Goal: Complete application form

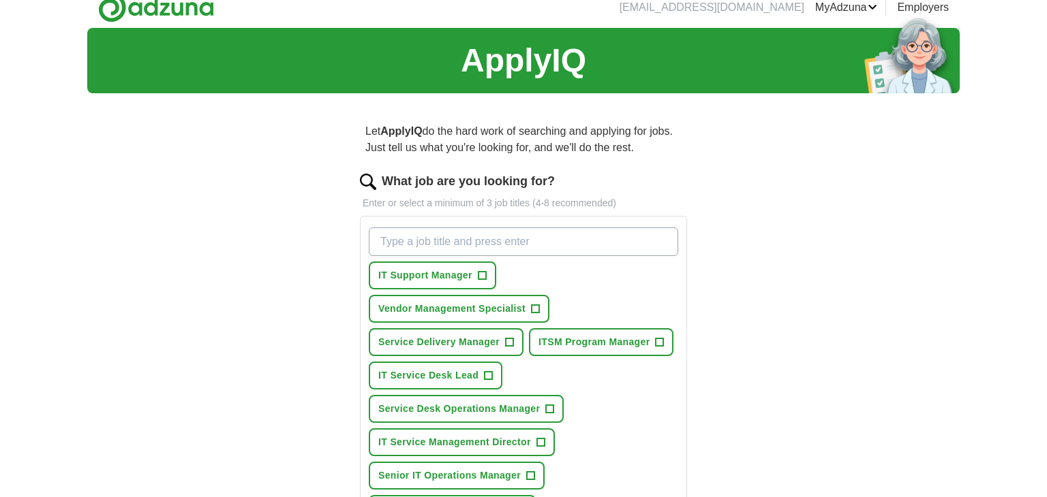
scroll to position [14, 0]
click at [486, 274] on button "IT Support Manager +" at bounding box center [432, 276] width 127 height 28
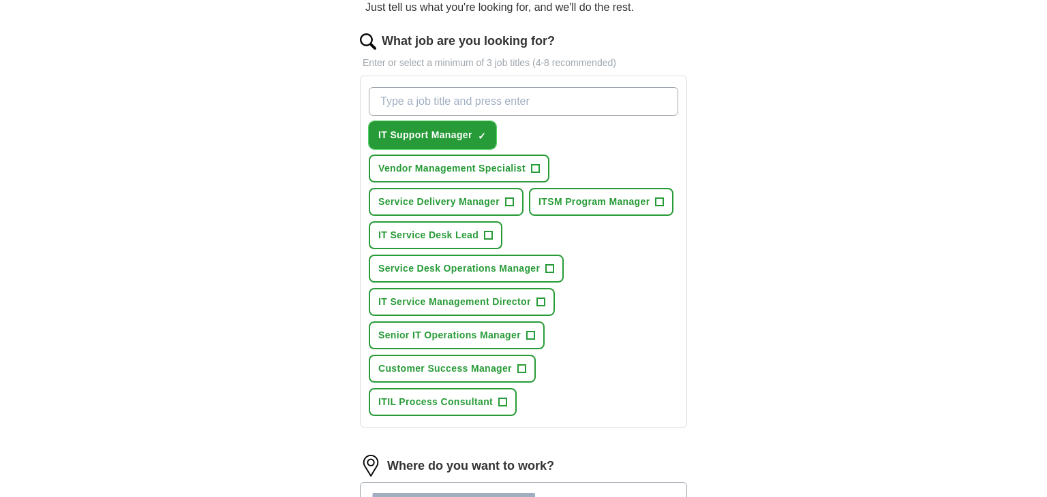
scroll to position [155, 0]
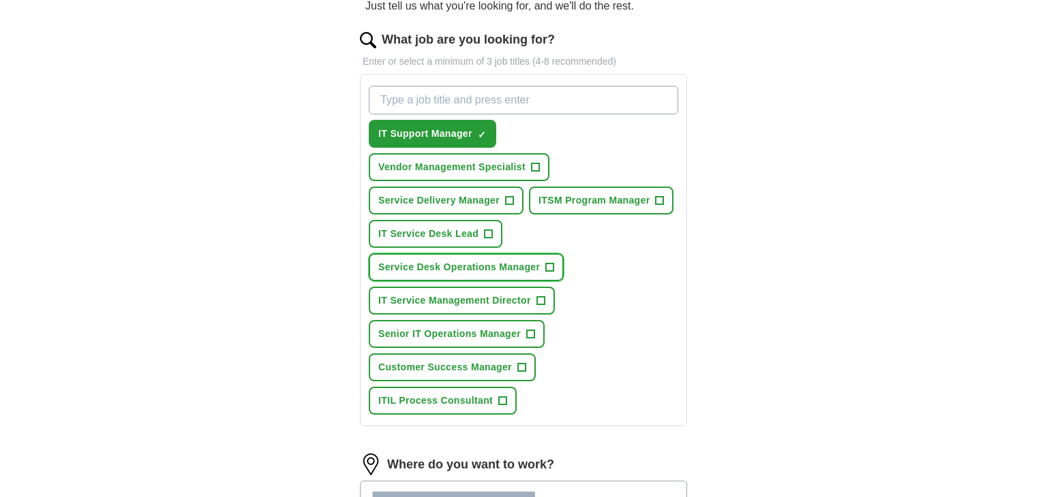
click at [553, 265] on span "+" at bounding box center [549, 267] width 9 height 9
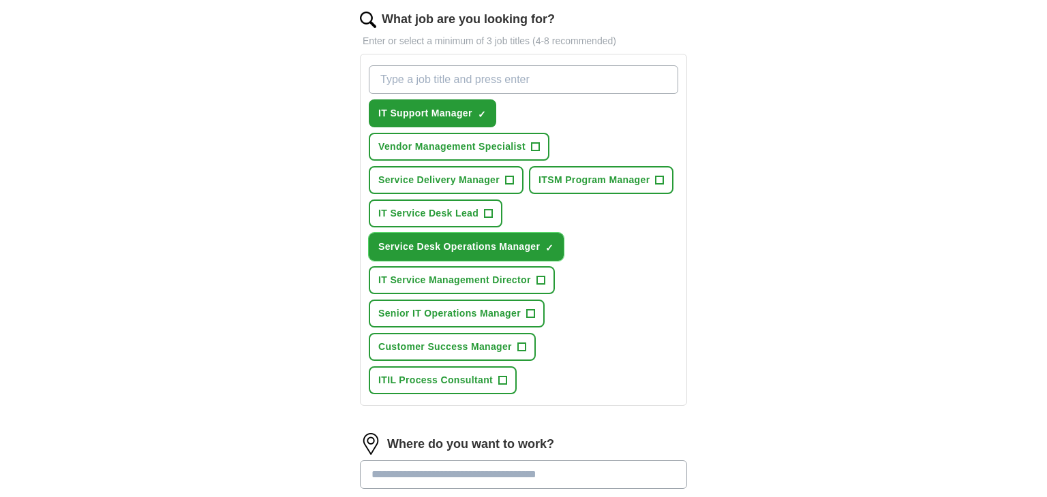
scroll to position [177, 0]
click at [532, 310] on span "+" at bounding box center [530, 313] width 8 height 11
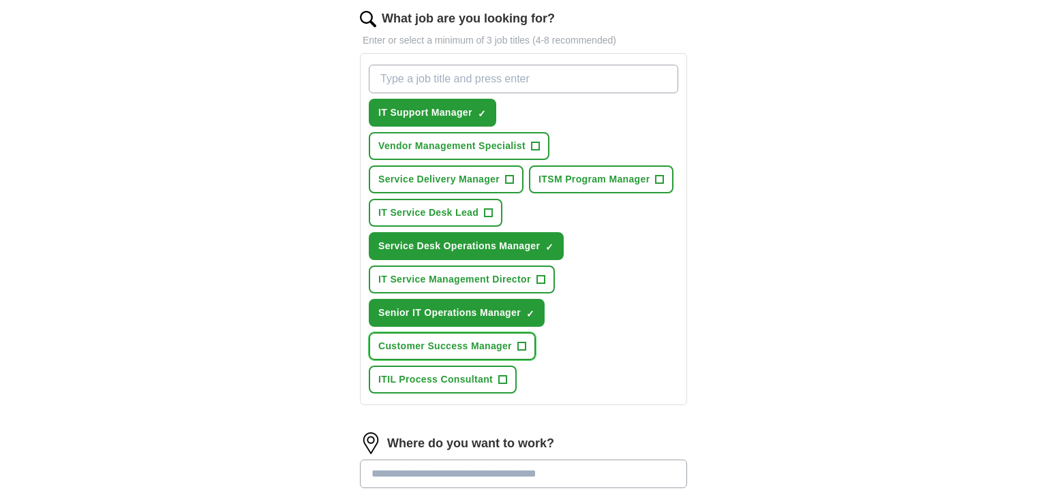
click at [521, 341] on span "+" at bounding box center [521, 346] width 8 height 11
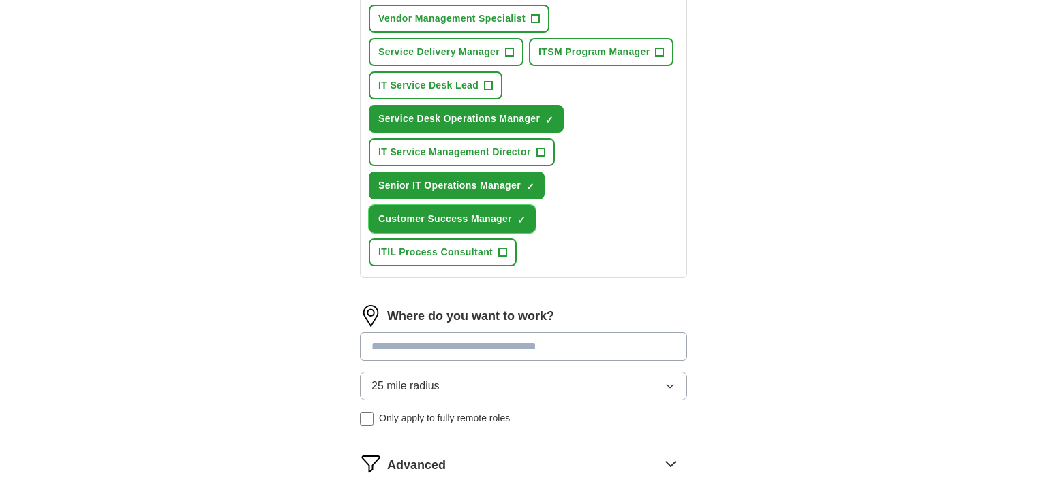
scroll to position [343, 0]
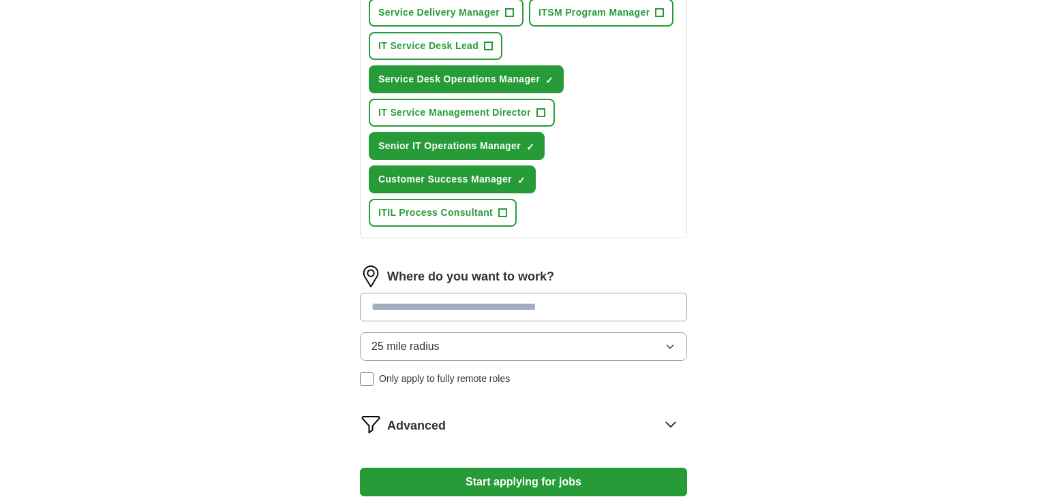
click at [585, 350] on button "25 mile radius" at bounding box center [523, 347] width 327 height 29
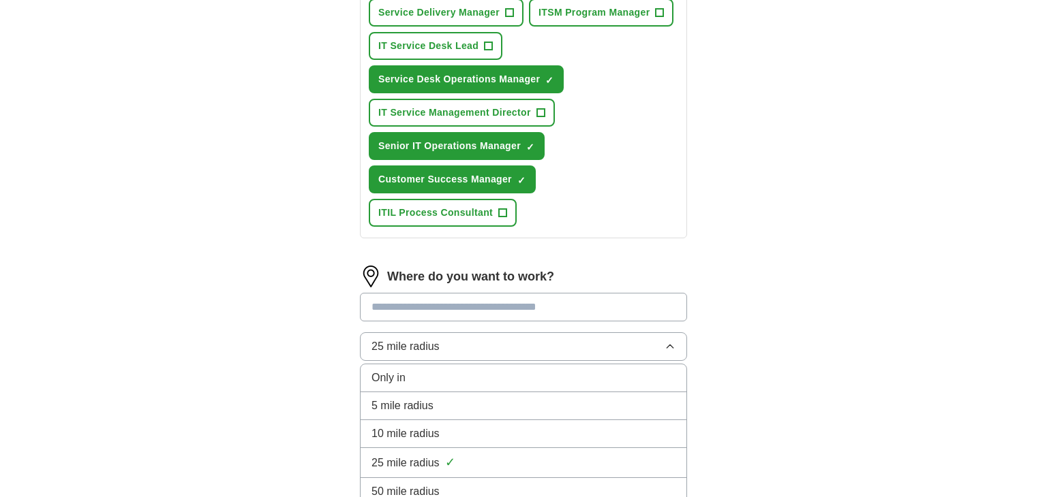
click at [555, 299] on input at bounding box center [523, 307] width 327 height 29
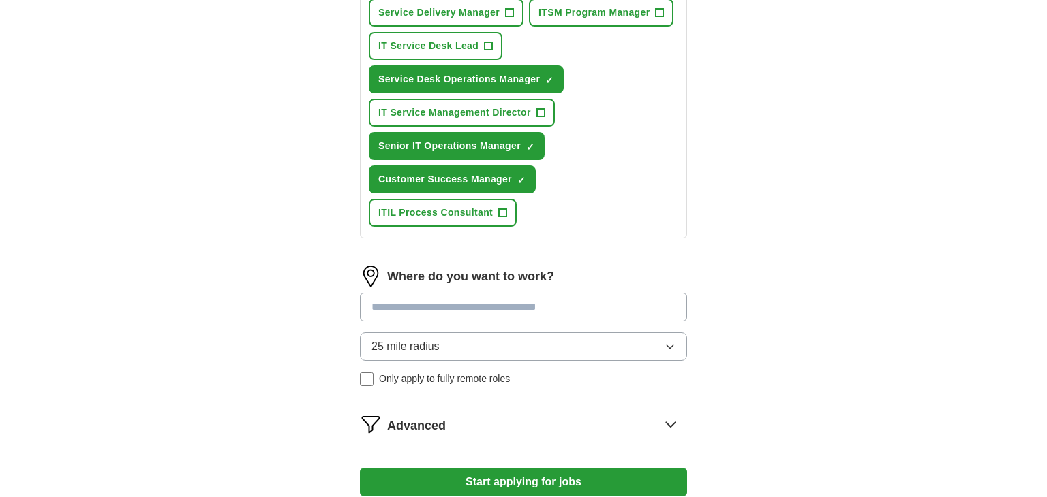
type input "*"
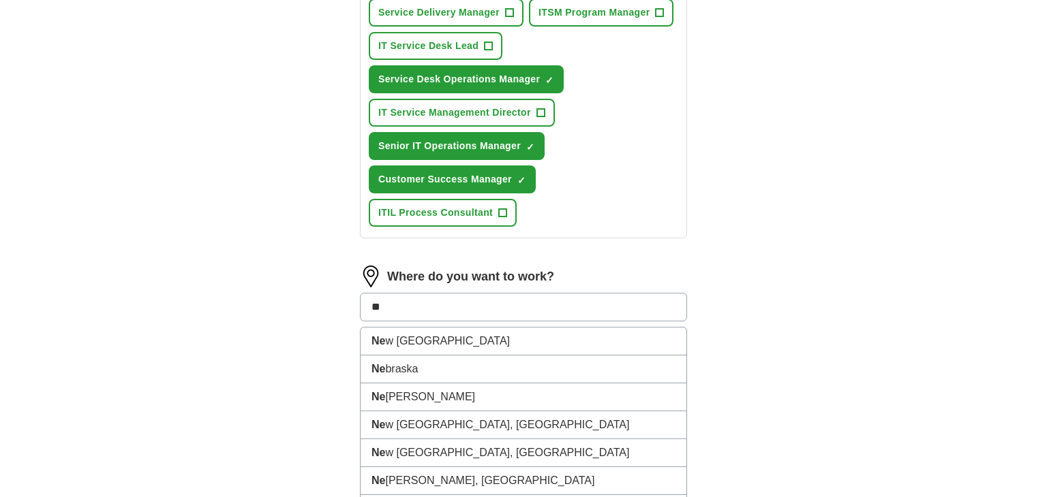
type input "*"
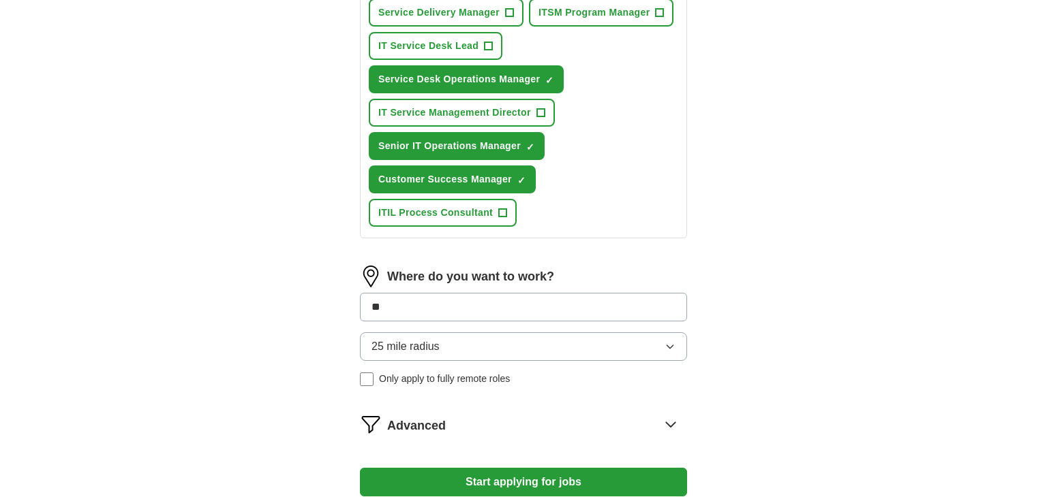
type input "*"
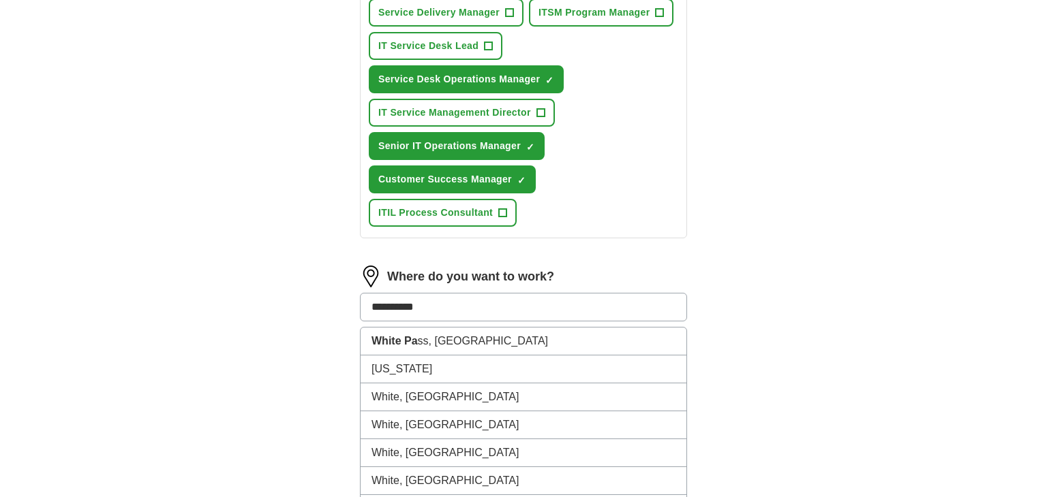
type input "**********"
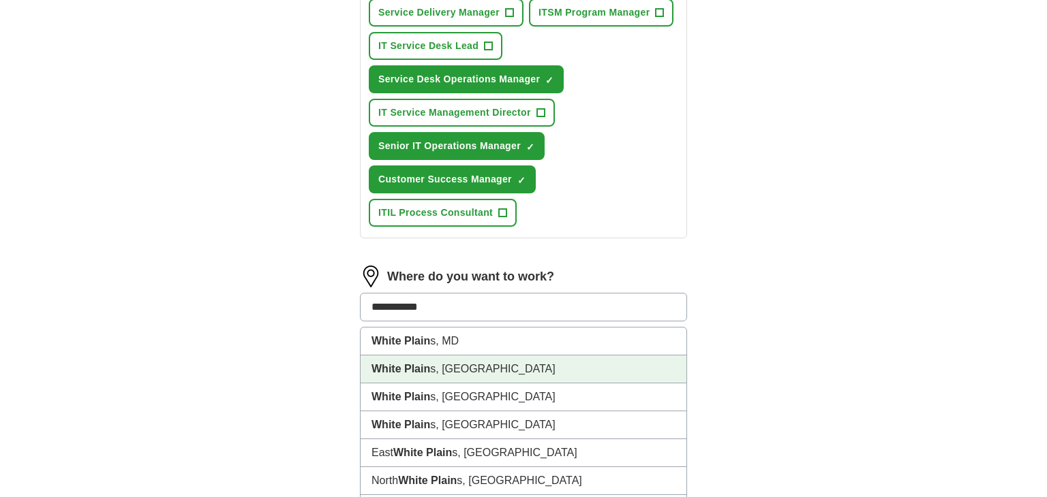
click at [491, 359] on li "White Plain s, [GEOGRAPHIC_DATA]" at bounding box center [524, 370] width 326 height 28
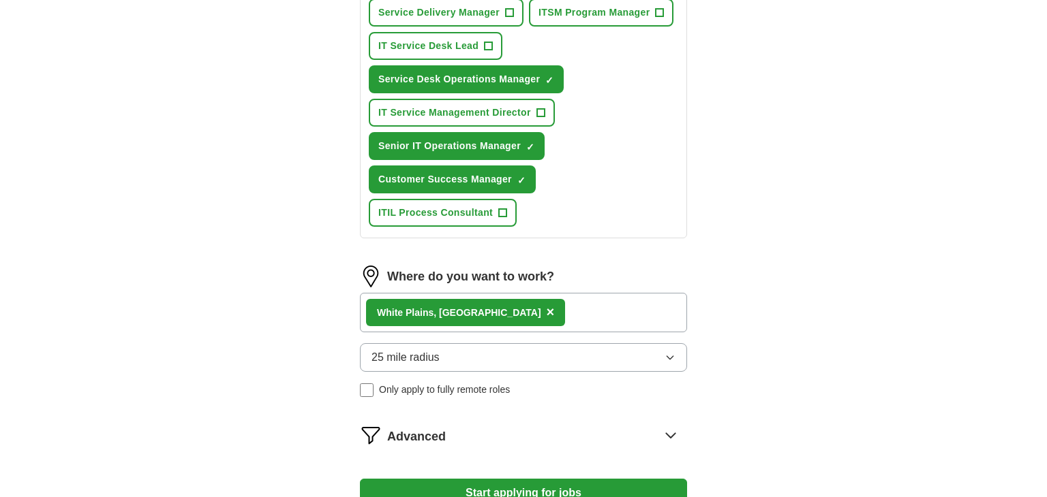
click at [513, 309] on div "White Plain s, [GEOGRAPHIC_DATA] ×" at bounding box center [523, 313] width 327 height 40
click at [515, 306] on div "White Plain s, [GEOGRAPHIC_DATA] ×" at bounding box center [523, 313] width 327 height 40
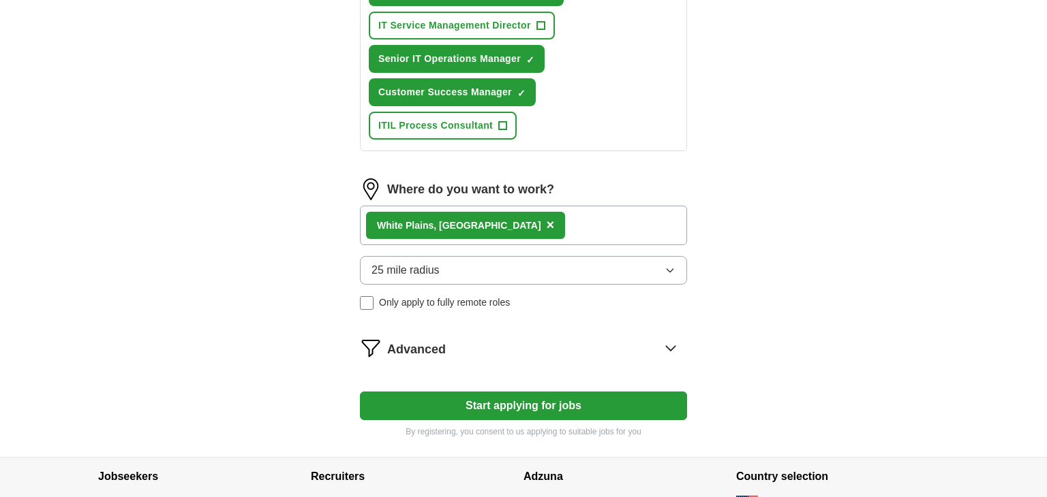
scroll to position [453, 0]
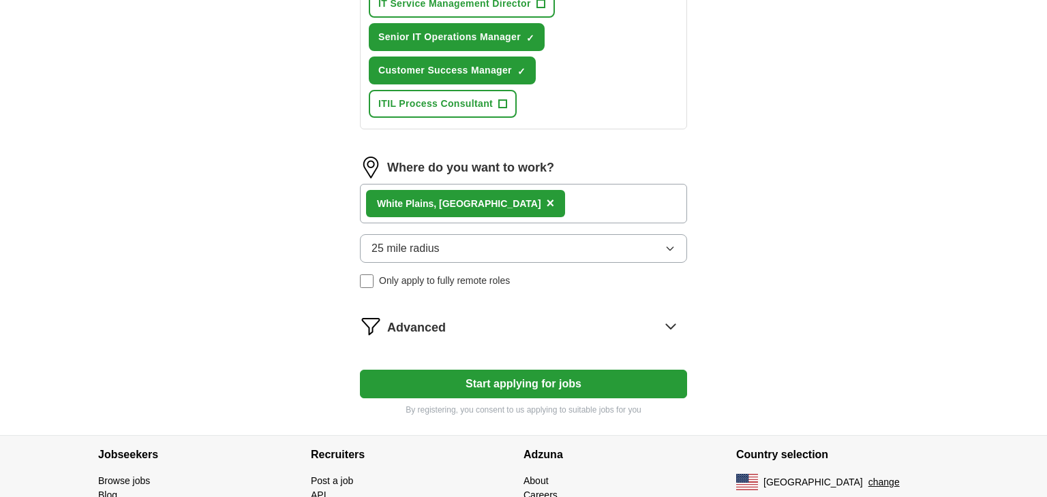
click at [517, 203] on div "White Plain s, [GEOGRAPHIC_DATA] ×" at bounding box center [523, 204] width 327 height 40
click at [505, 199] on div "White Plain s, [GEOGRAPHIC_DATA] ×" at bounding box center [523, 204] width 327 height 40
click at [547, 200] on span "×" at bounding box center [551, 203] width 8 height 15
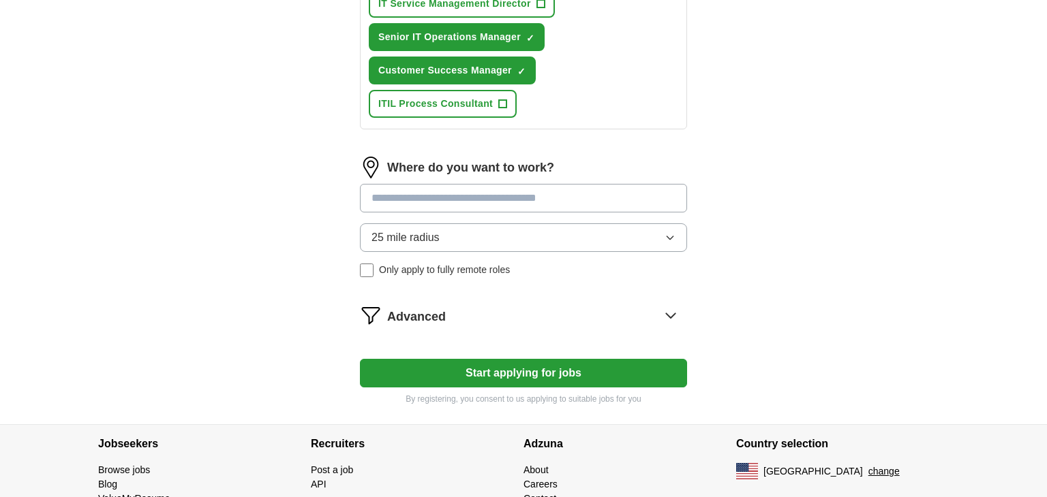
click at [463, 200] on input at bounding box center [523, 198] width 327 height 29
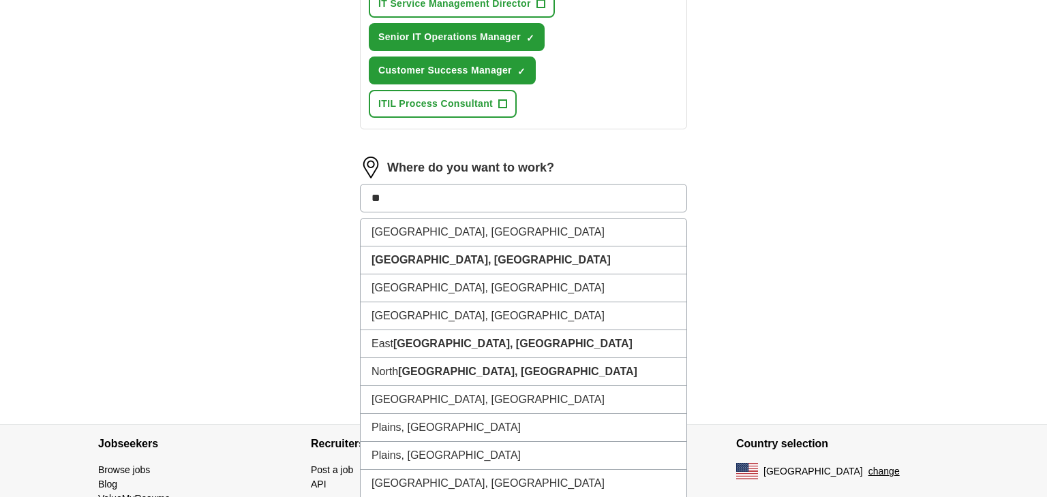
type input "***"
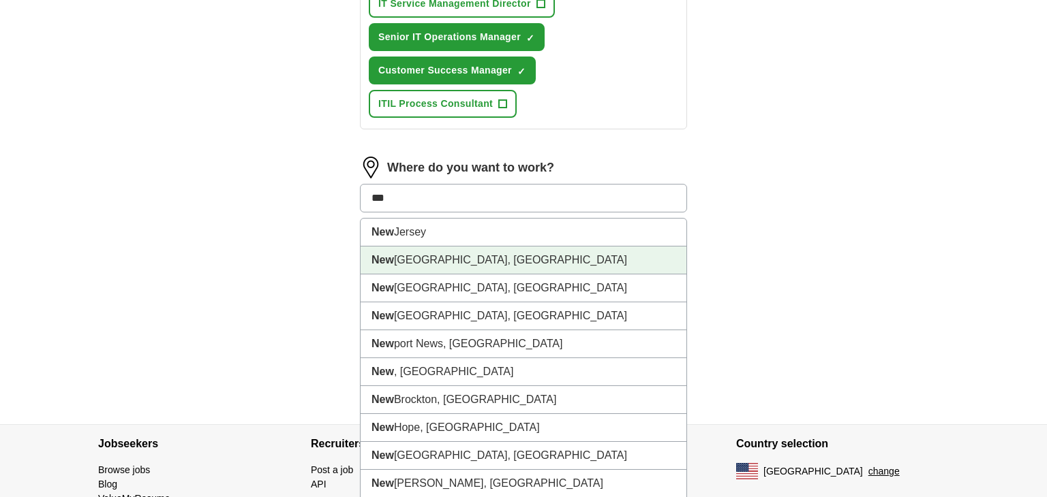
click at [490, 255] on li "[GEOGRAPHIC_DATA], [GEOGRAPHIC_DATA]" at bounding box center [524, 261] width 326 height 28
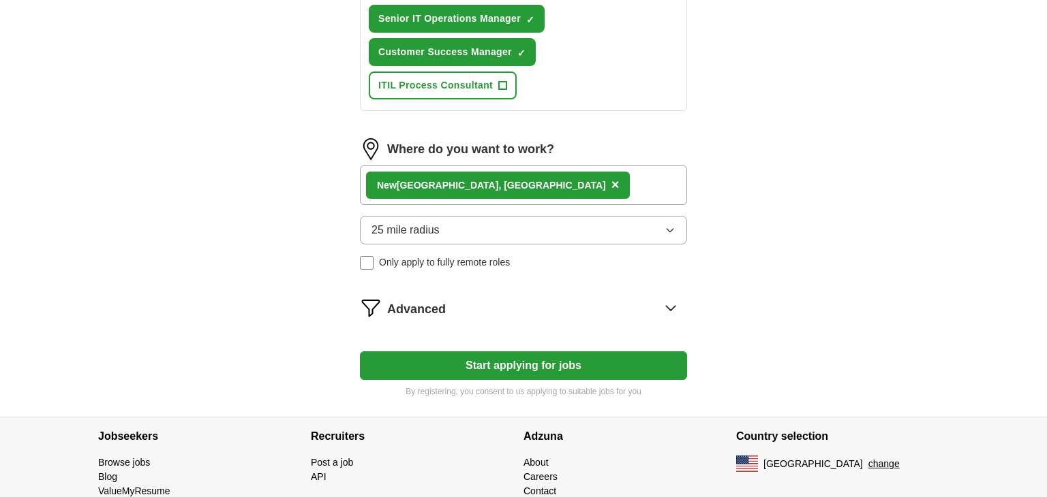
scroll to position [474, 0]
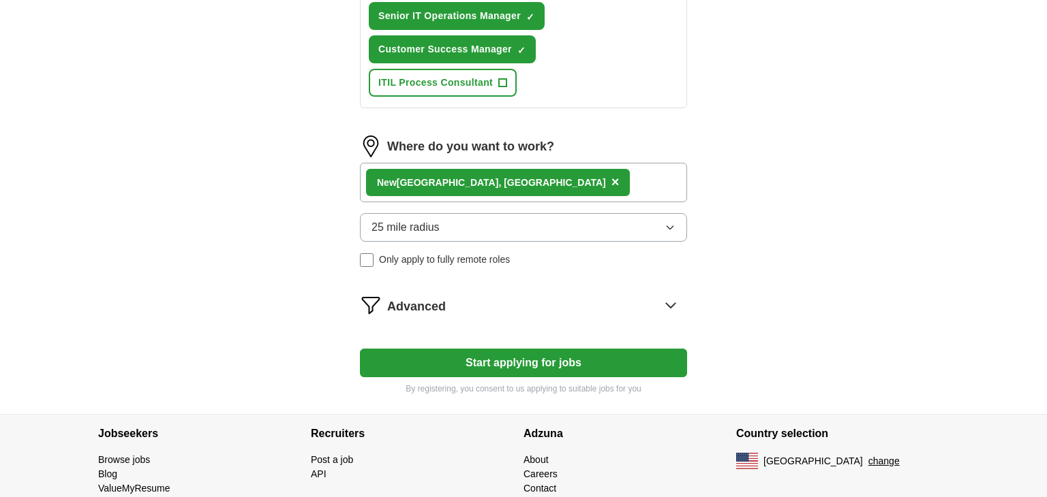
click at [664, 298] on icon at bounding box center [671, 305] width 22 height 22
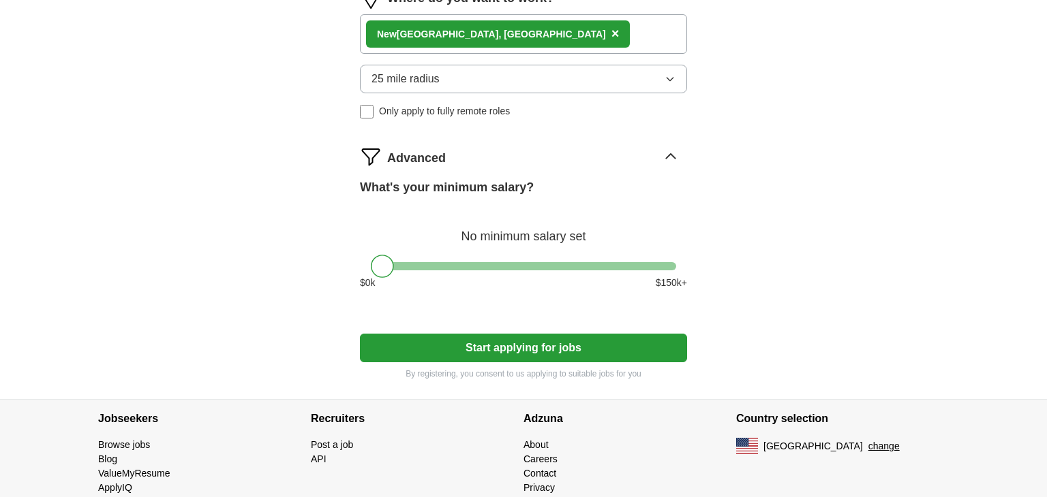
scroll to position [623, 0]
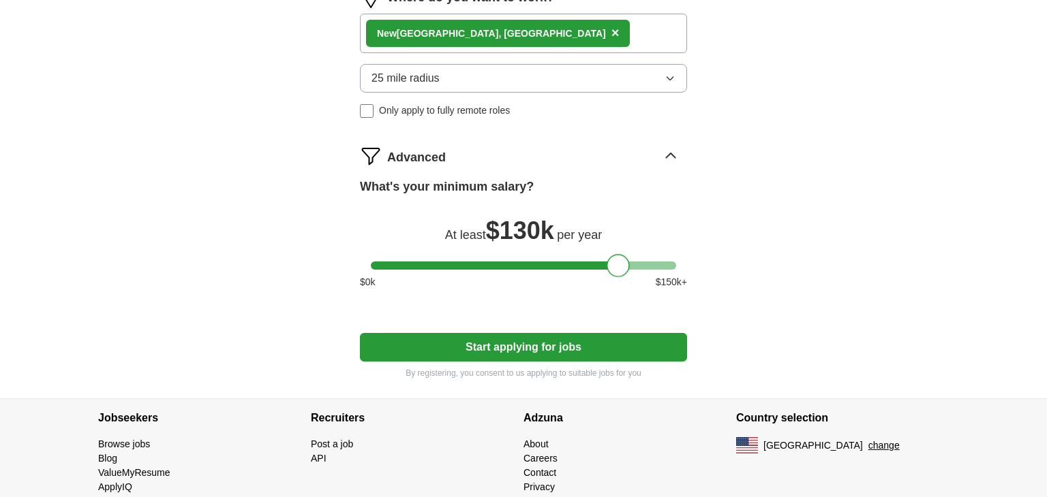
drag, startPoint x: 378, startPoint y: 260, endPoint x: 613, endPoint y: 275, distance: 236.2
click at [613, 275] on div "What's your minimum salary? At least $ 130k per year $ 0 k $ 150 k+" at bounding box center [523, 239] width 327 height 123
click at [530, 342] on button "Start applying for jobs" at bounding box center [523, 347] width 327 height 29
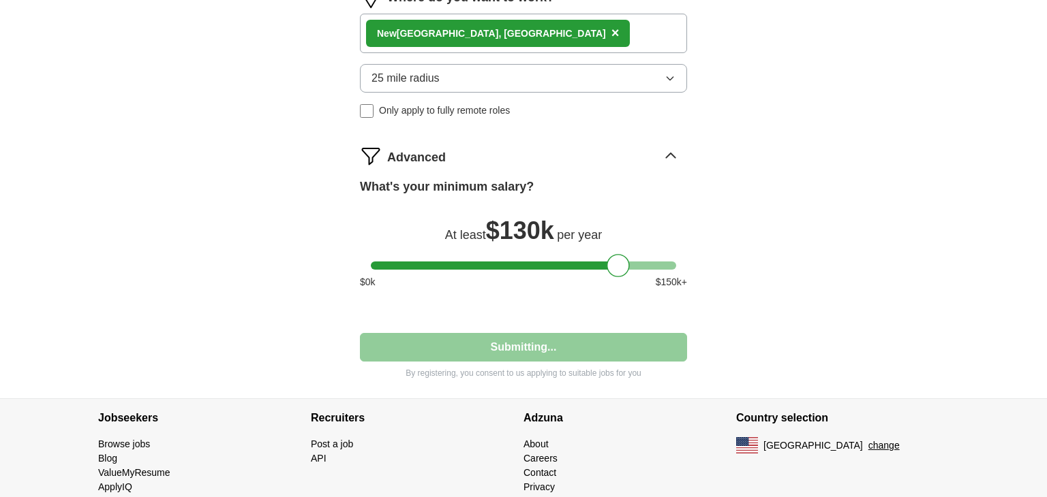
select select "**"
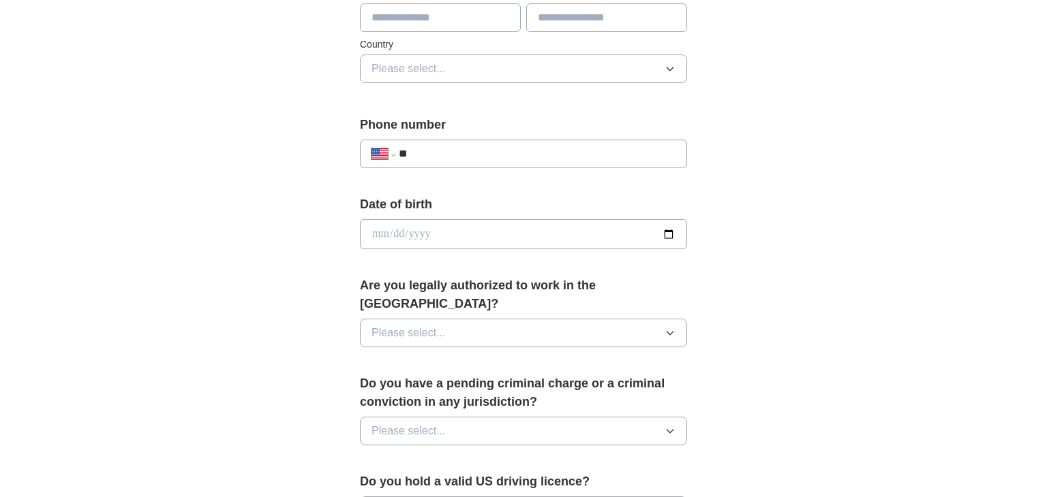
scroll to position [538, 0]
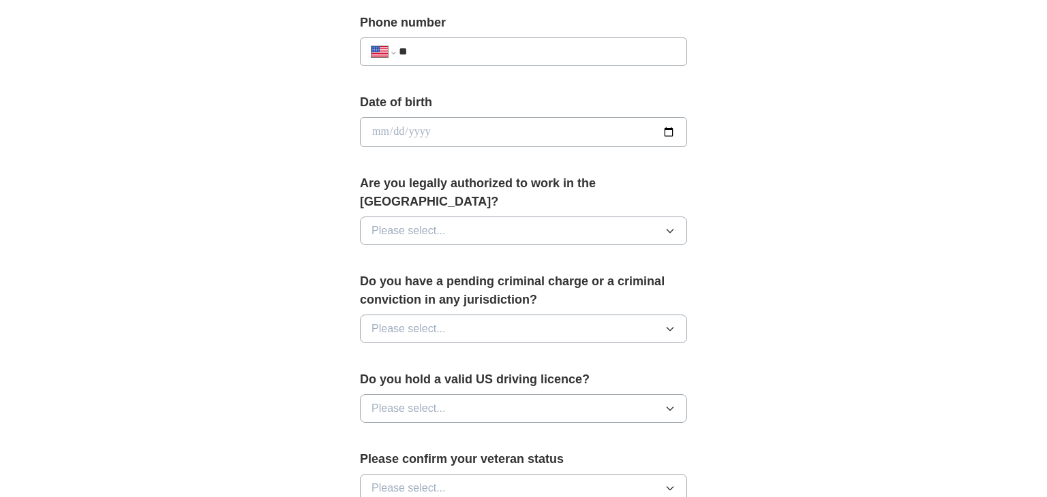
click at [541, 221] on button "Please select..." at bounding box center [523, 231] width 327 height 29
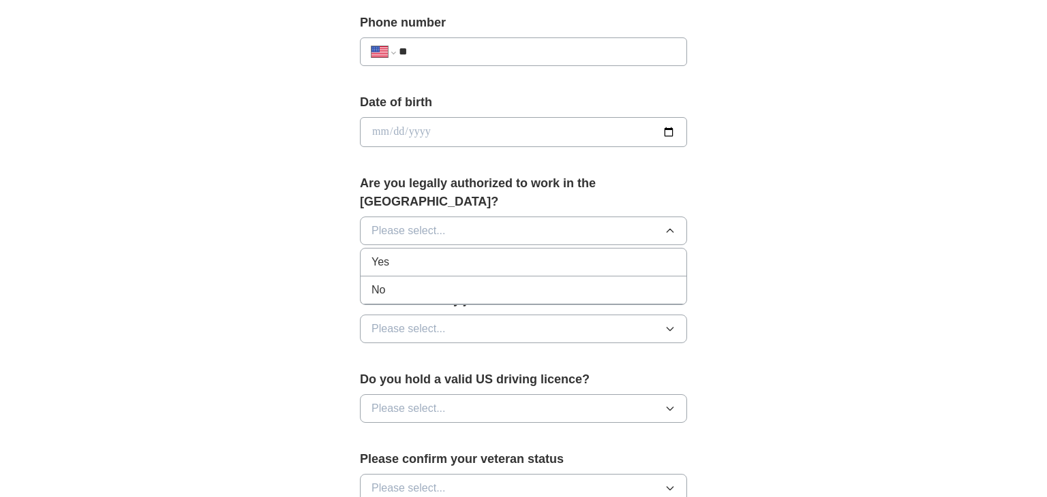
click at [514, 251] on li "Yes" at bounding box center [524, 263] width 326 height 28
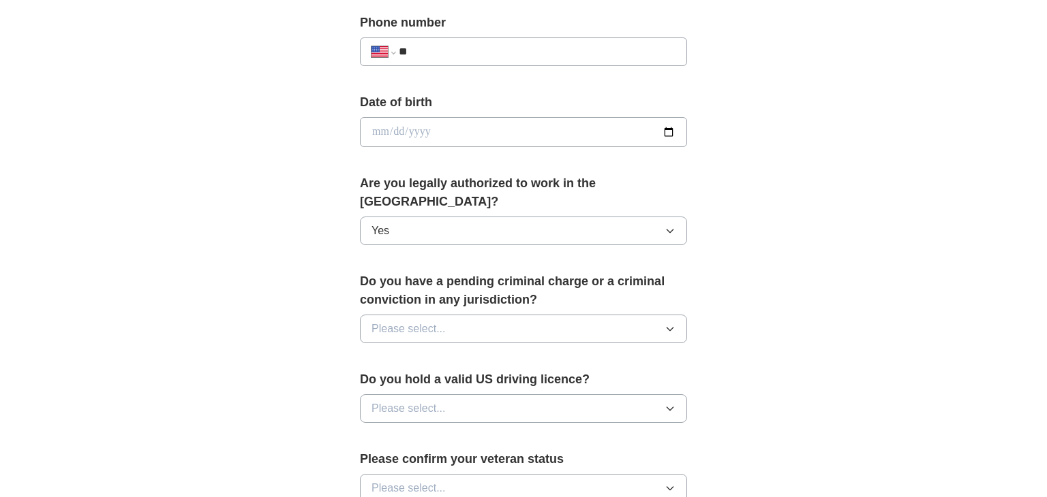
click at [501, 315] on button "Please select..." at bounding box center [523, 329] width 327 height 29
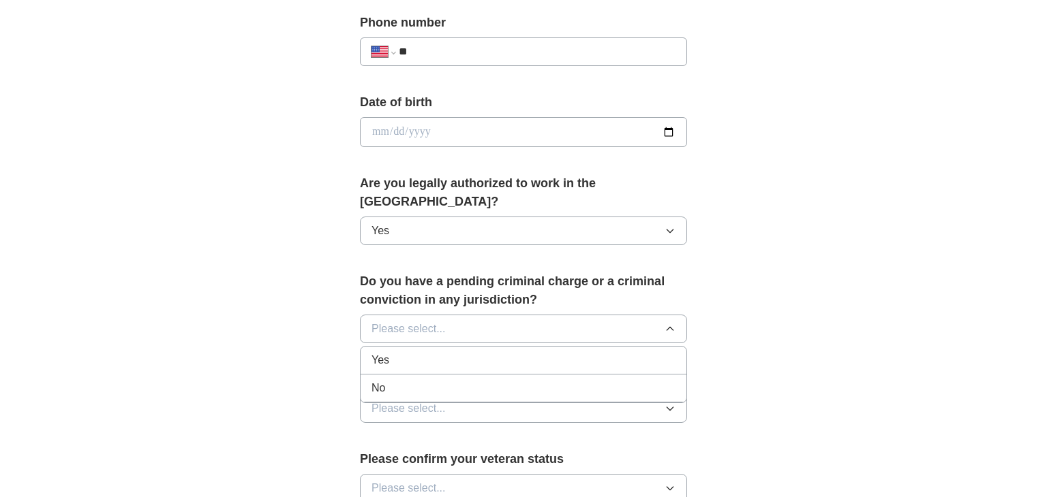
click at [489, 380] on div "No" at bounding box center [523, 388] width 304 height 16
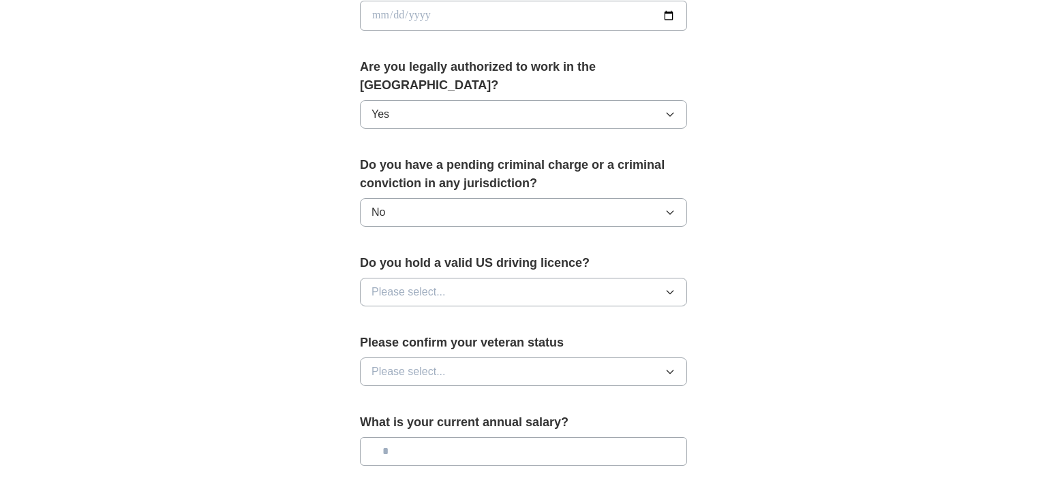
scroll to position [656, 0]
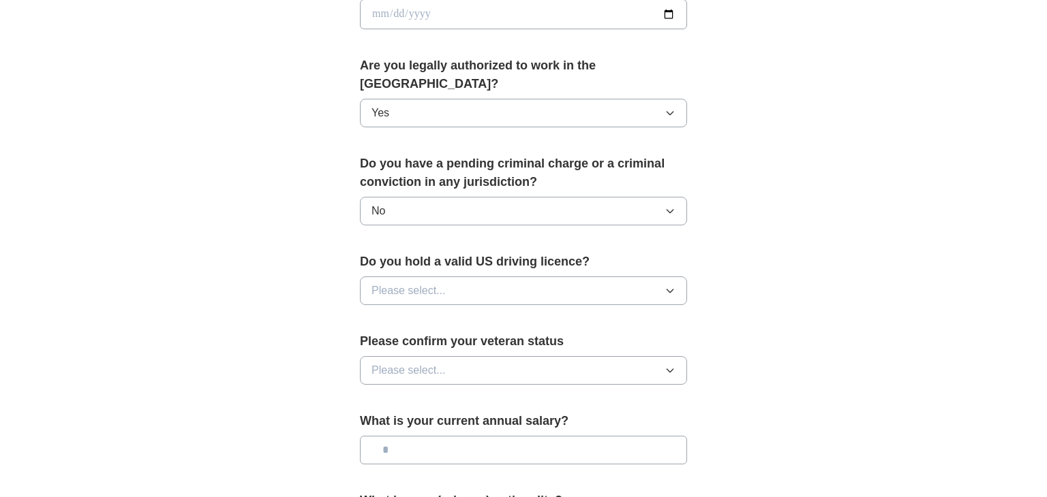
click at [534, 277] on button "Please select..." at bounding box center [523, 291] width 327 height 29
click at [490, 314] on div "Yes" at bounding box center [523, 322] width 304 height 16
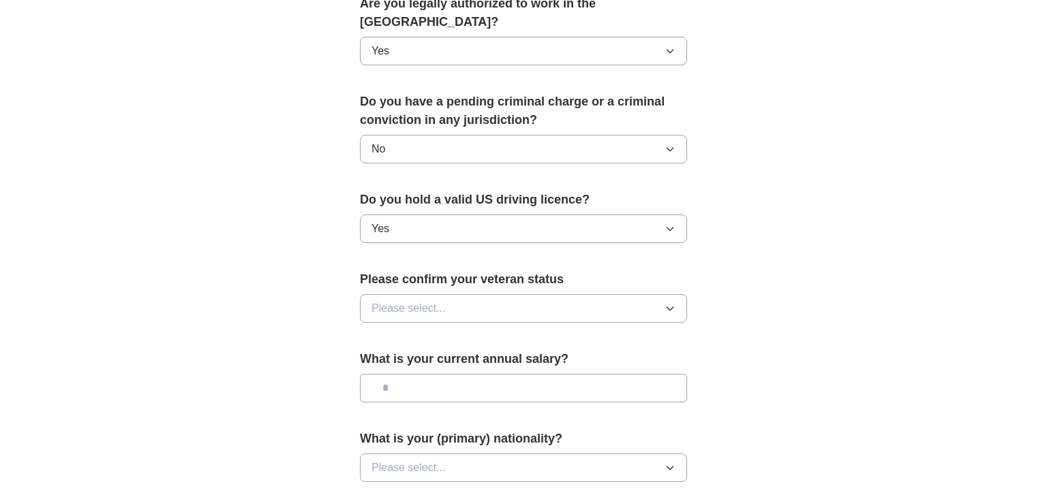
scroll to position [766, 0]
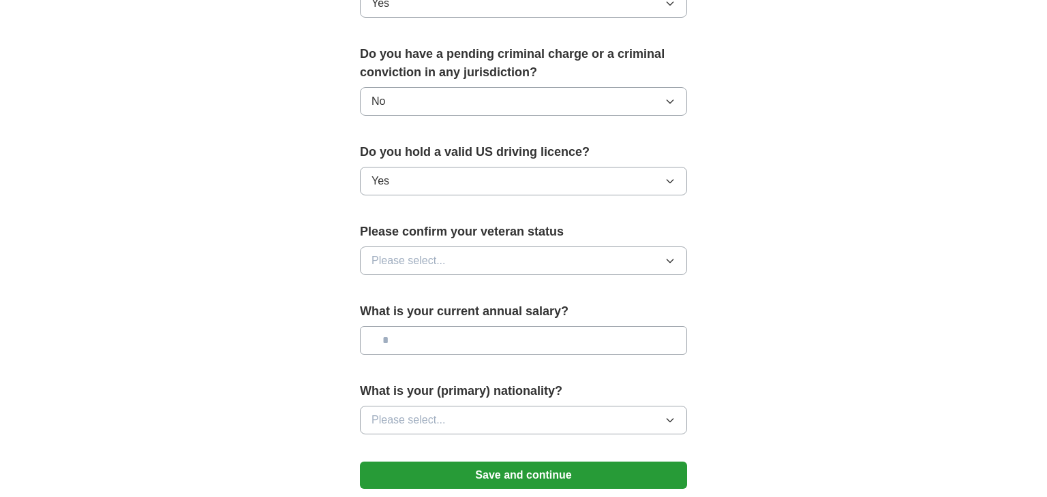
click at [568, 247] on button "Please select..." at bounding box center [523, 261] width 327 height 29
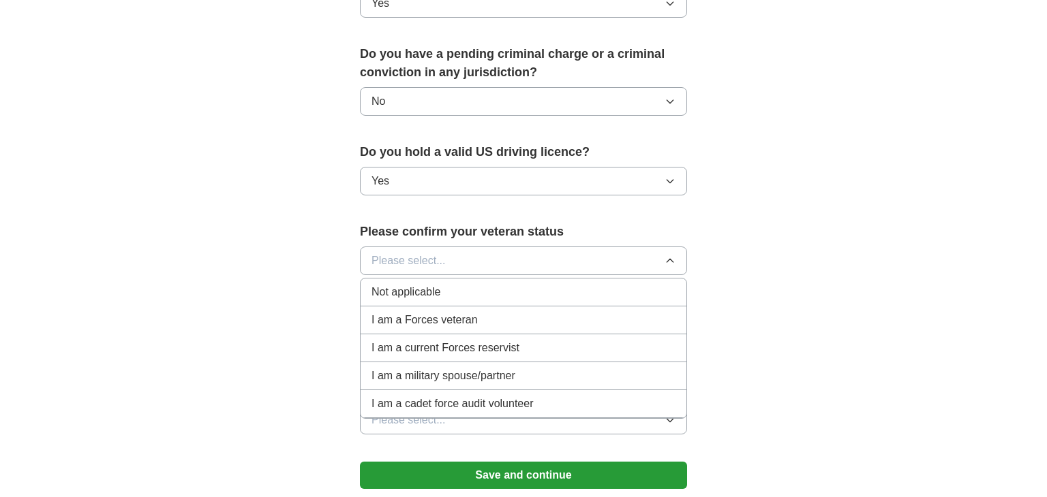
click at [530, 284] on div "Not applicable" at bounding box center [523, 292] width 304 height 16
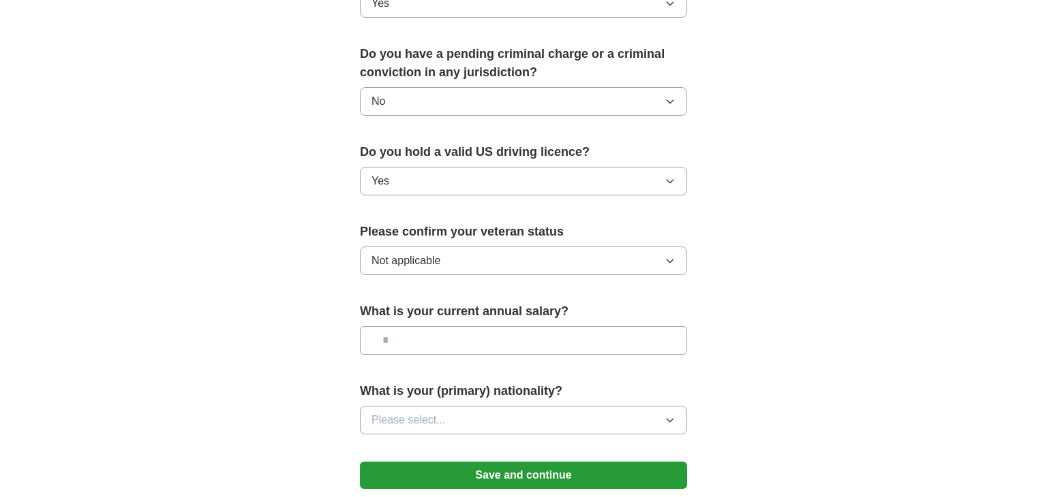
click at [526, 326] on input "text" at bounding box center [523, 340] width 327 height 29
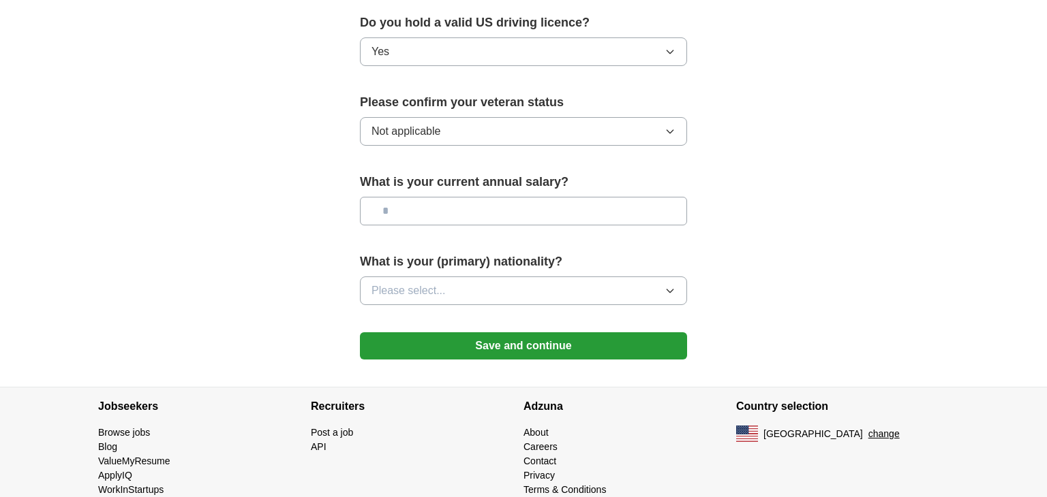
scroll to position [900, 0]
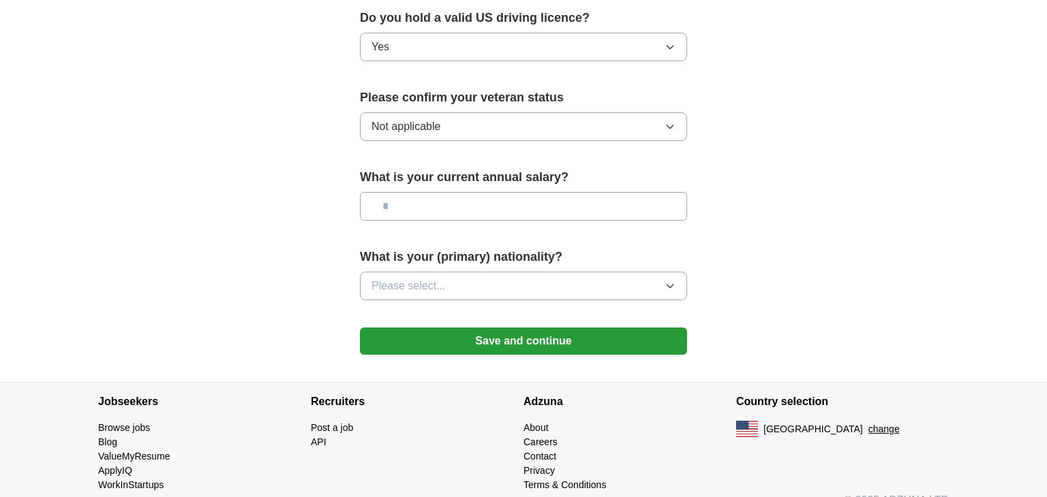
click at [571, 272] on button "Please select..." at bounding box center [523, 286] width 327 height 29
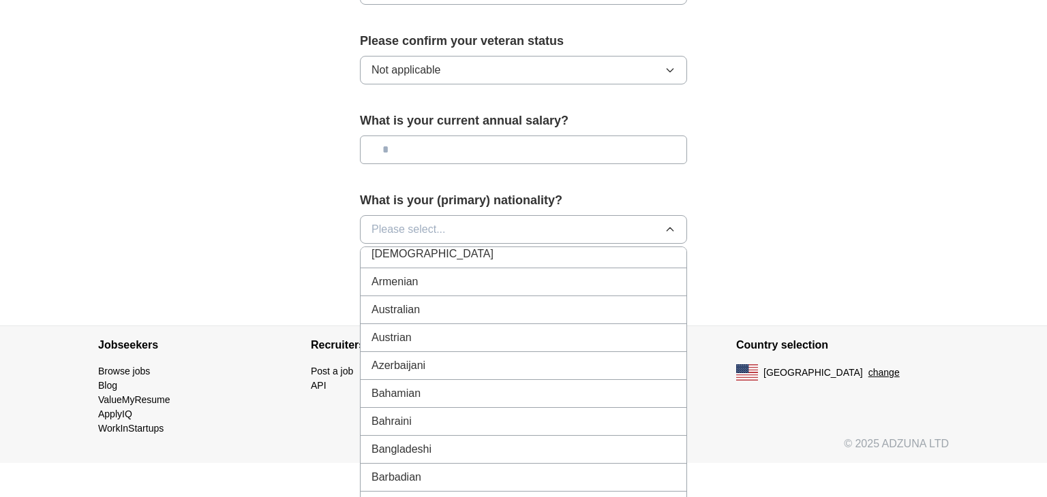
scroll to position [0, 0]
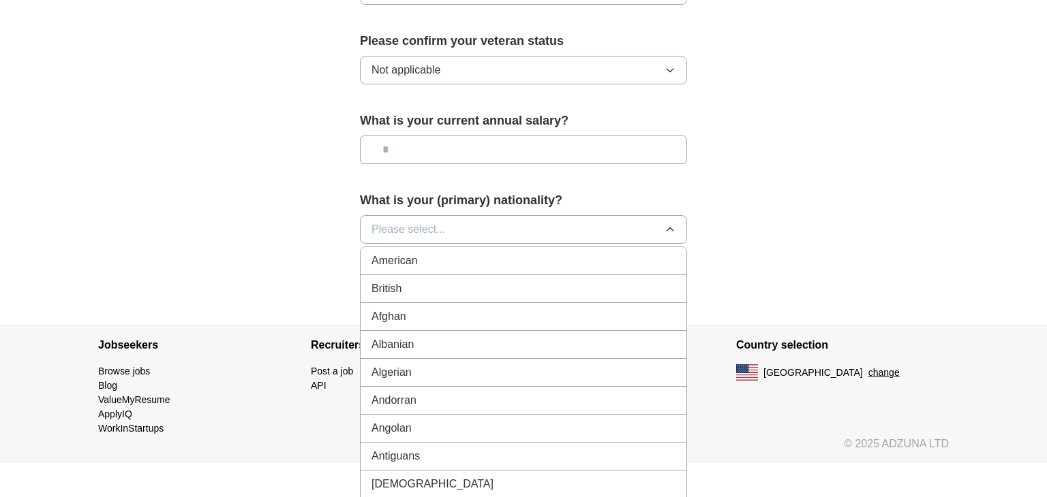
click at [423, 253] on div "American" at bounding box center [523, 261] width 304 height 16
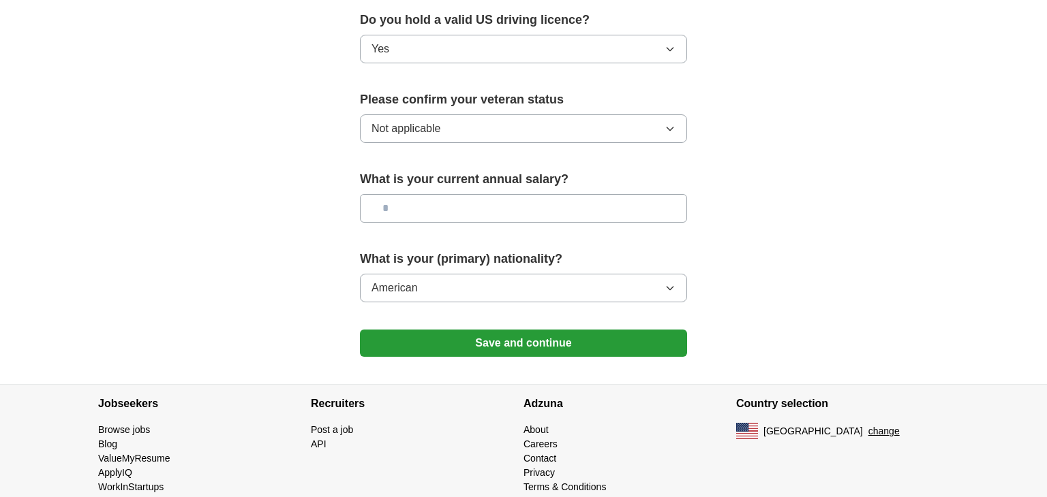
scroll to position [900, 0]
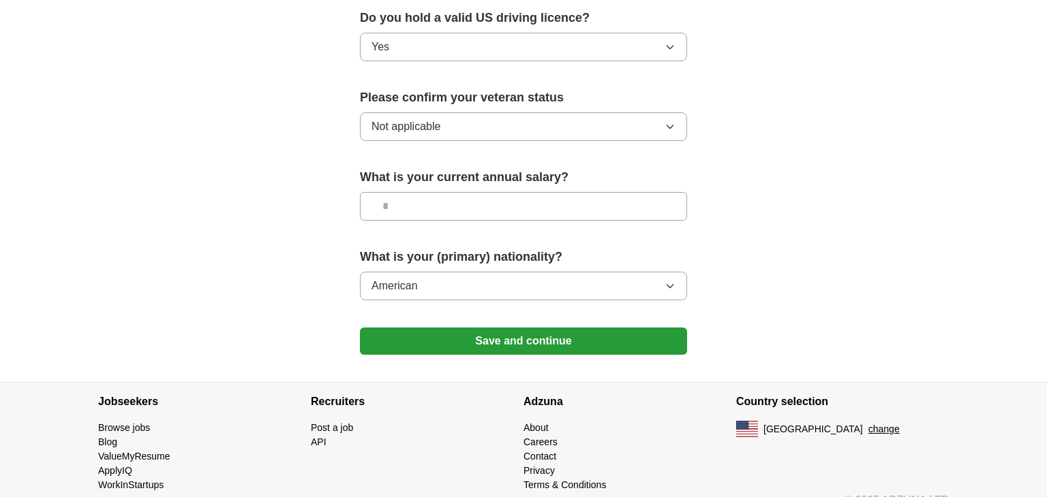
click at [526, 328] on button "Save and continue" at bounding box center [523, 341] width 327 height 27
